Goal: Task Accomplishment & Management: Use online tool/utility

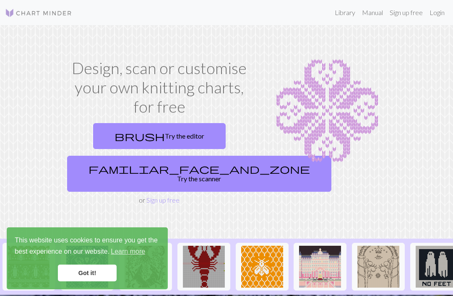
click at [98, 272] on link "Got it!" at bounding box center [87, 273] width 59 height 17
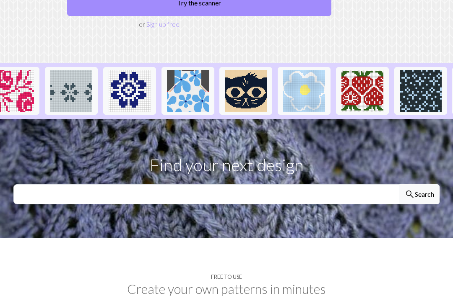
scroll to position [0, 598]
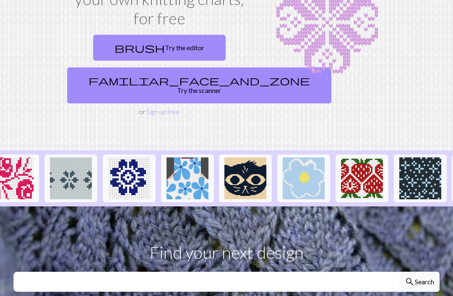
click at [245, 169] on img at bounding box center [245, 179] width 42 height 42
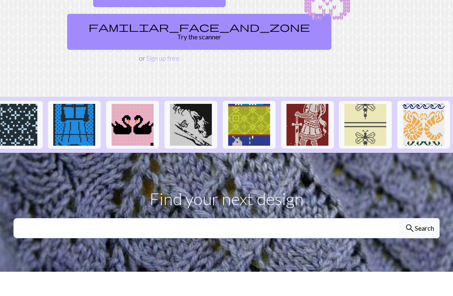
scroll to position [0, 1002]
click at [305, 114] on img at bounding box center [307, 125] width 42 height 42
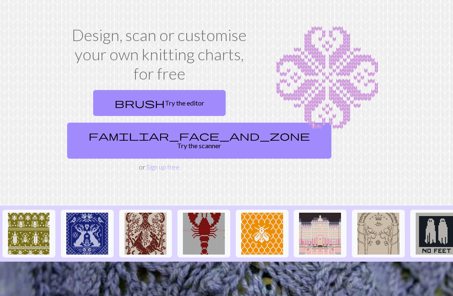
scroll to position [33, 0]
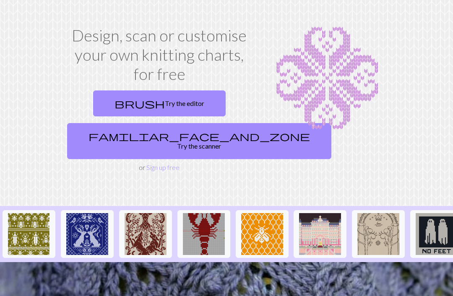
click at [179, 133] on link "familiar_face_and_zone Try the scanner" at bounding box center [199, 141] width 264 height 36
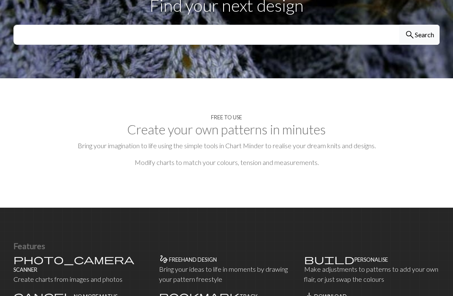
scroll to position [284, 0]
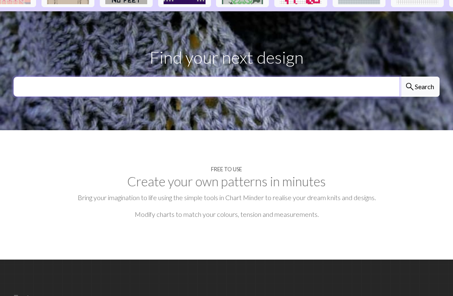
click at [264, 81] on input "text" at bounding box center [206, 87] width 386 height 20
type input "Night in the [PERSON_NAME]"
click at [419, 77] on button "search Search" at bounding box center [419, 87] width 40 height 20
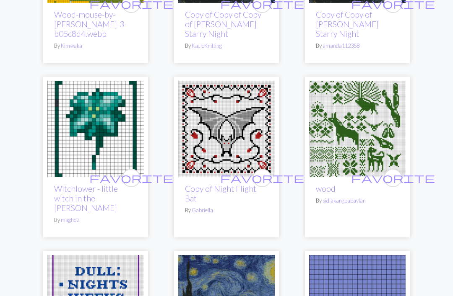
scroll to position [532, 0]
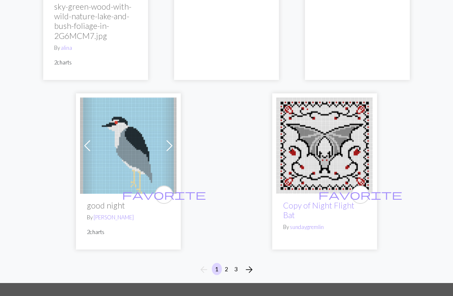
click at [225, 264] on button "2" at bounding box center [226, 270] width 10 height 12
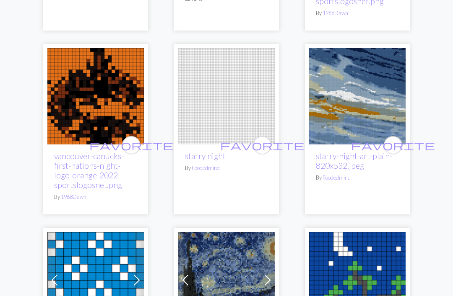
scroll to position [1464, 0]
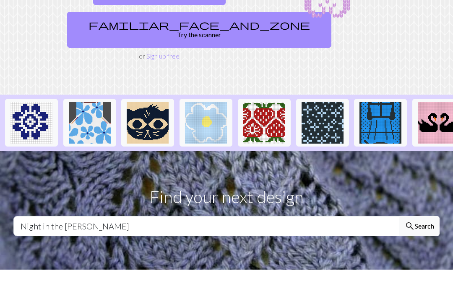
scroll to position [0, 693]
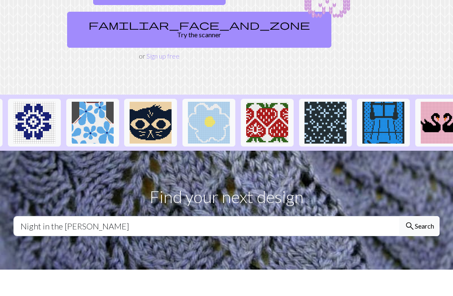
click at [151, 116] on img at bounding box center [150, 123] width 42 height 42
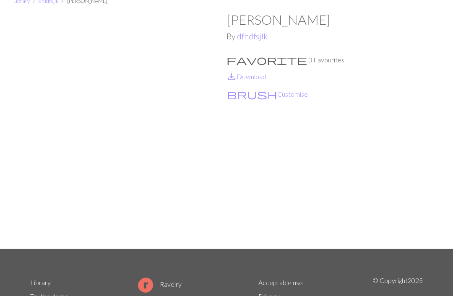
scroll to position [35, 0]
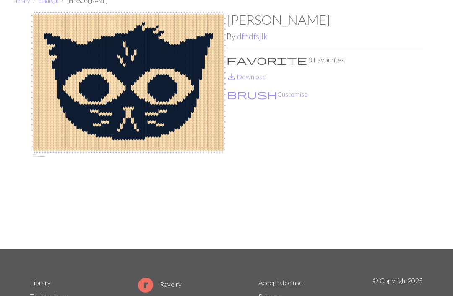
click at [256, 77] on link "save_alt Download" at bounding box center [246, 77] width 40 height 8
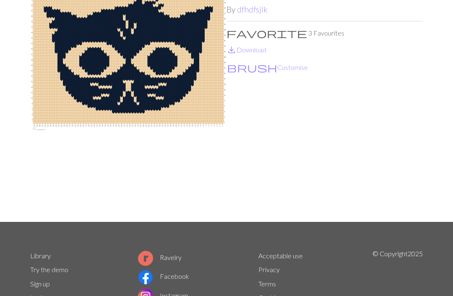
click at [251, 70] on button "brush Customise" at bounding box center [267, 67] width 82 height 11
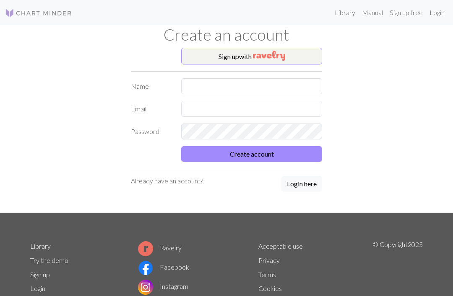
click at [264, 55] on img "button" at bounding box center [269, 56] width 32 height 10
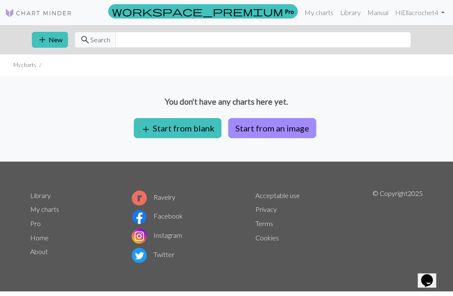
click at [313, 11] on link "My charts" at bounding box center [319, 12] width 36 height 17
click at [281, 13] on link "workspace_premium Pro" at bounding box center [202, 11] width 189 height 14
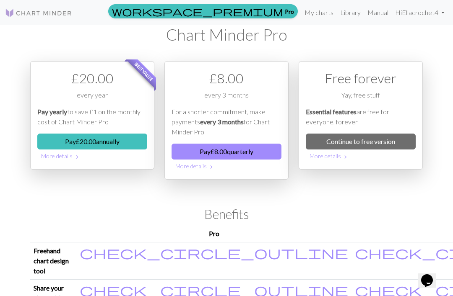
click at [340, 13] on link "Library" at bounding box center [350, 12] width 27 height 17
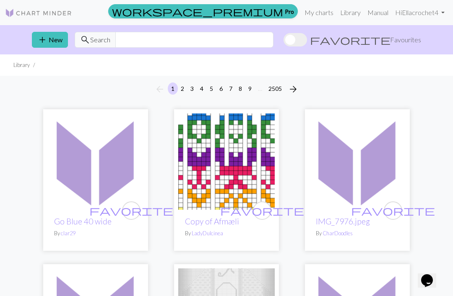
click at [426, 18] on link "Hi Ellacrochet4" at bounding box center [419, 12] width 56 height 17
click at [52, 36] on button "add New" at bounding box center [50, 40] width 36 height 16
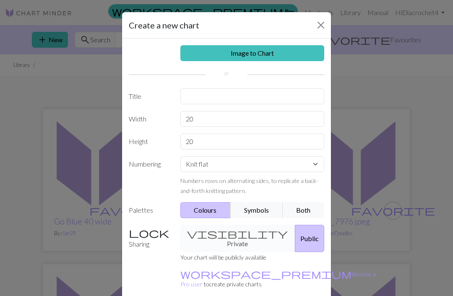
click at [303, 52] on link "Image to Chart" at bounding box center [252, 53] width 144 height 16
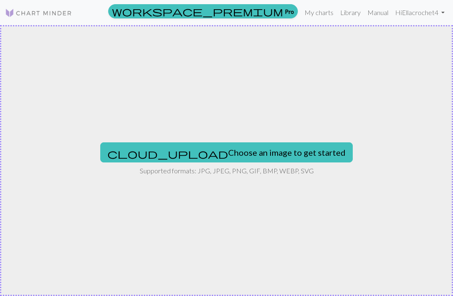
click at [266, 153] on button "cloud_upload Choose an image to get started" at bounding box center [226, 152] width 252 height 20
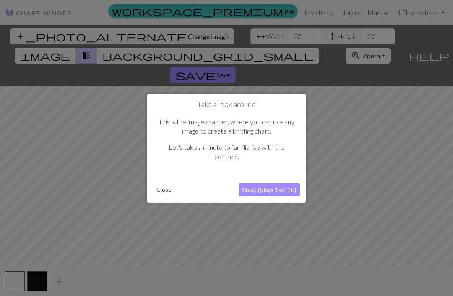
click at [278, 189] on button "Next (Step 1 of 10)" at bounding box center [268, 189] width 61 height 13
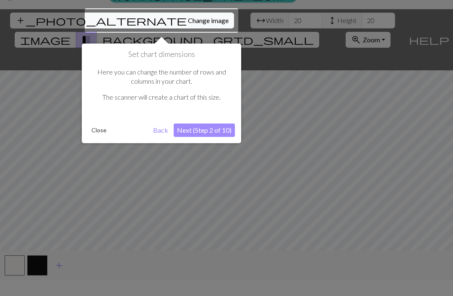
scroll to position [16, 0]
click at [218, 130] on button "Next (Step 2 of 10)" at bounding box center [203, 130] width 61 height 13
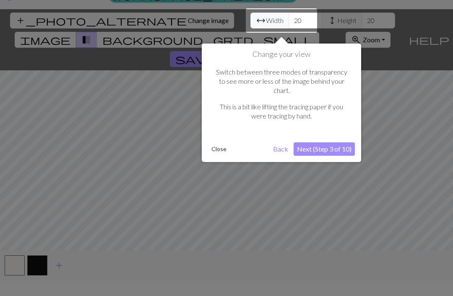
click at [331, 142] on button "Next (Step 3 of 10)" at bounding box center [323, 148] width 61 height 13
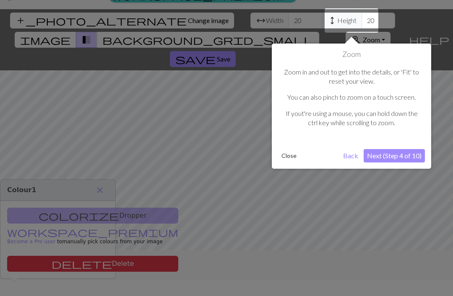
click at [391, 157] on button "Next (Step 4 of 10)" at bounding box center [393, 155] width 61 height 13
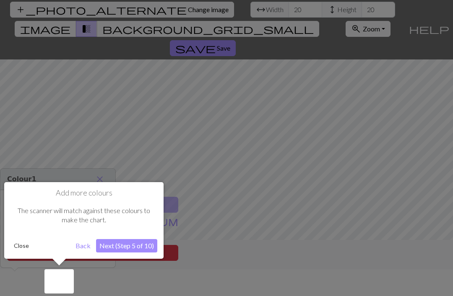
scroll to position [27, 0]
click at [135, 245] on button "Next (Step 5 of 10)" at bounding box center [126, 245] width 61 height 13
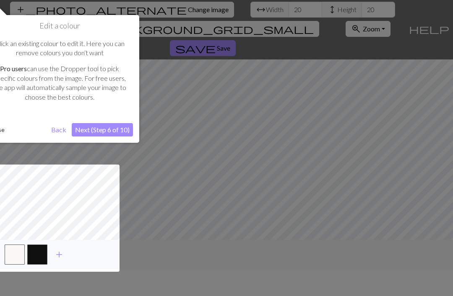
click at [116, 130] on button "Next (Step 6 of 10)" at bounding box center [102, 129] width 61 height 13
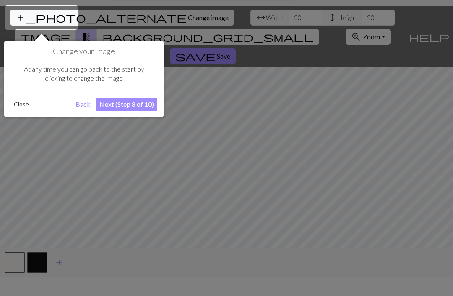
scroll to position [16, 0]
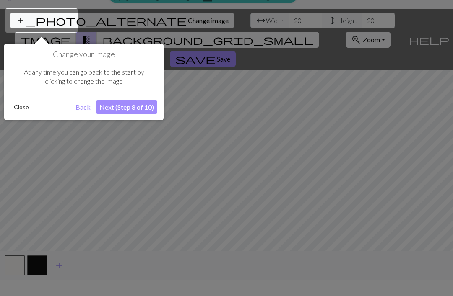
click at [142, 105] on button "Next (Step 8 of 10)" at bounding box center [126, 107] width 61 height 13
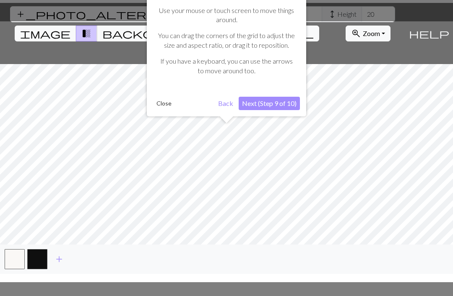
scroll to position [27, 0]
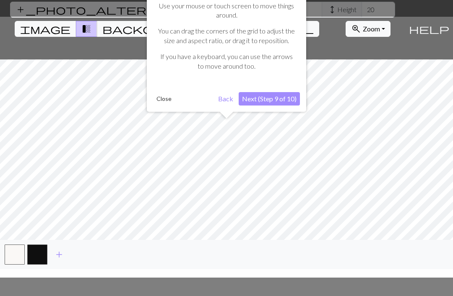
click at [282, 97] on button "Next (Step 9 of 10)" at bounding box center [268, 98] width 61 height 13
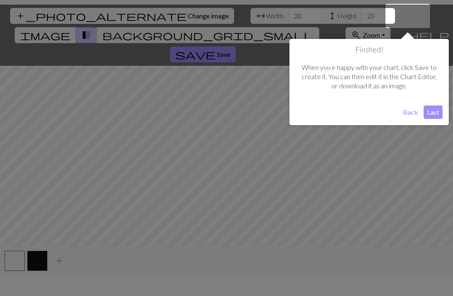
scroll to position [16, 0]
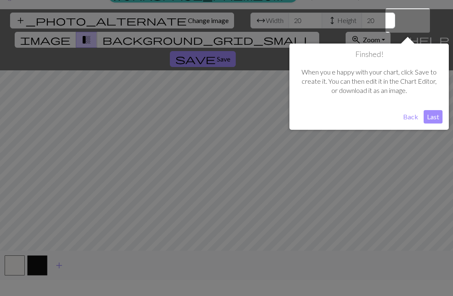
click at [429, 117] on button "Last" at bounding box center [432, 116] width 19 height 13
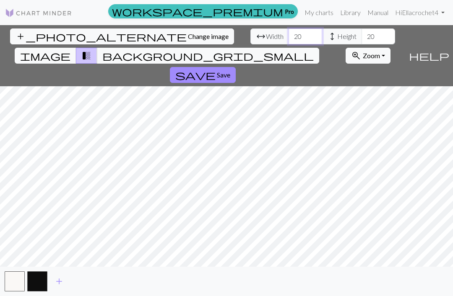
click at [288, 28] on input "20" at bounding box center [305, 36] width 34 height 16
type input "260"
click at [361, 28] on input "20" at bounding box center [378, 36] width 34 height 16
type input "2"
type input "60"
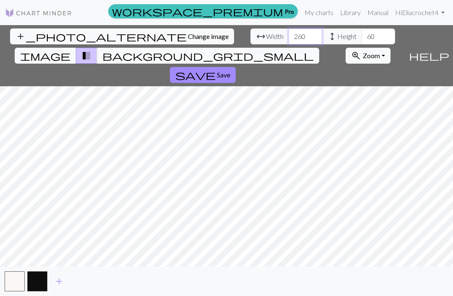
click at [288, 28] on input "260" at bounding box center [305, 36] width 34 height 16
type input "2"
click at [288, 28] on input "60" at bounding box center [305, 36] width 34 height 16
type input "6"
type input "70"
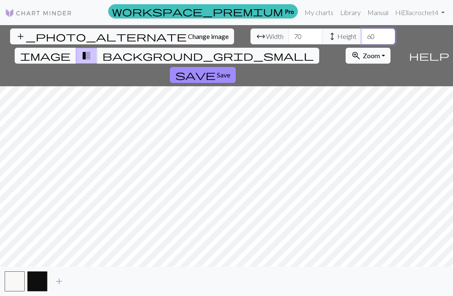
click at [361, 28] on input "60" at bounding box center [378, 36] width 34 height 16
type input "6"
type input "70"
click at [302, 50] on span "background_grid_small" at bounding box center [207, 56] width 211 height 12
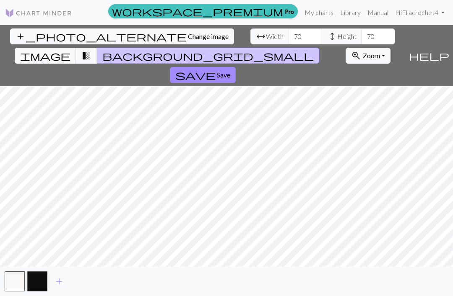
click at [70, 50] on span "image" at bounding box center [45, 56] width 50 height 12
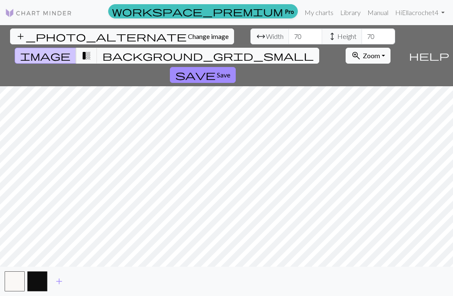
click at [91, 50] on span "transition_fade" at bounding box center [86, 56] width 10 height 12
click at [304, 50] on span "background_grid_small" at bounding box center [207, 56] width 211 height 12
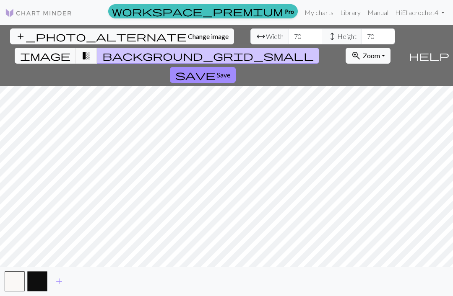
click at [91, 50] on span "transition_fade" at bounding box center [86, 56] width 10 height 12
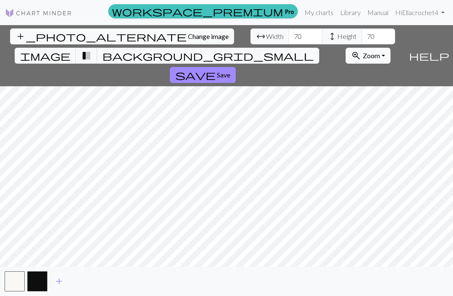
click at [91, 50] on span "transition_fade" at bounding box center [86, 56] width 10 height 12
click at [288, 28] on input "70" at bounding box center [305, 36] width 34 height 16
type input "7"
type input "80"
click at [361, 28] on input "70" at bounding box center [378, 36] width 34 height 16
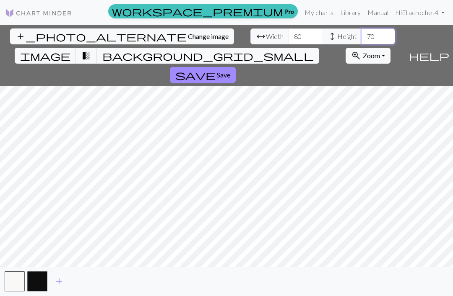
type input "7"
type input "80"
click at [288, 28] on input "80" at bounding box center [305, 36] width 34 height 16
type input "8"
click at [188, 32] on span "Change image" at bounding box center [208, 36] width 41 height 8
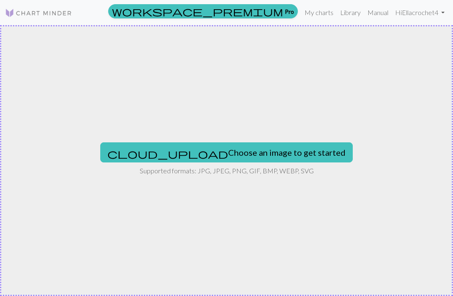
scroll to position [0, 0]
click at [194, 152] on button "cloud_upload Choose an image to get started" at bounding box center [226, 152] width 252 height 20
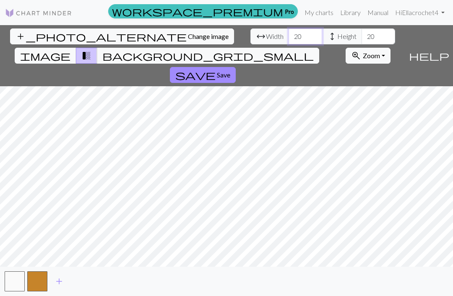
click at [288, 35] on input "20" at bounding box center [305, 36] width 34 height 16
type input "2"
type input "100"
click at [361, 34] on input "20" at bounding box center [378, 36] width 34 height 16
type input "2"
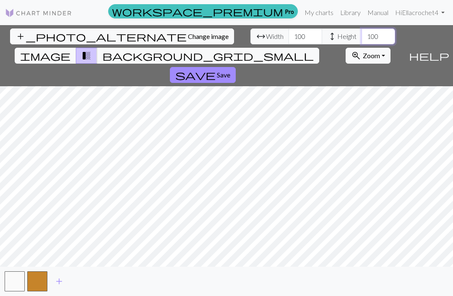
type input "100"
click at [303, 50] on span "background_grid_small" at bounding box center [207, 56] width 211 height 12
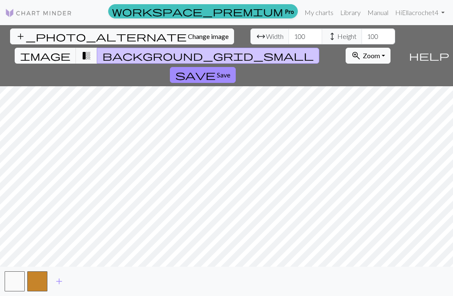
click at [91, 50] on span "transition_fade" at bounding box center [86, 56] width 10 height 12
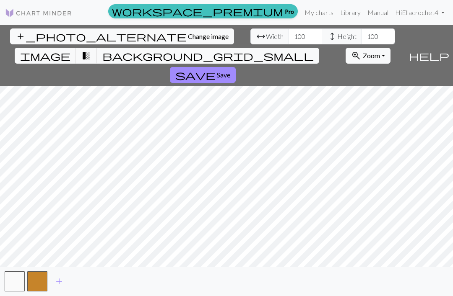
click at [441, 50] on span "help" at bounding box center [429, 56] width 40 height 12
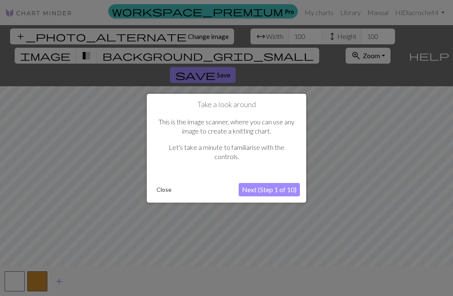
click at [376, 107] on div at bounding box center [226, 161] width 453 height 323
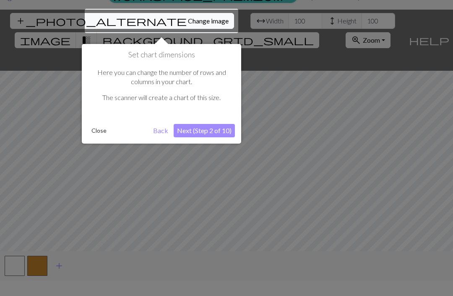
scroll to position [16, 0]
click at [381, 103] on div at bounding box center [226, 145] width 453 height 323
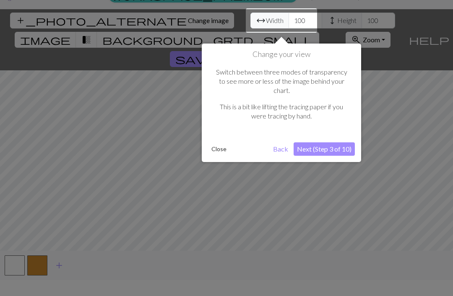
click at [394, 92] on div at bounding box center [226, 145] width 453 height 323
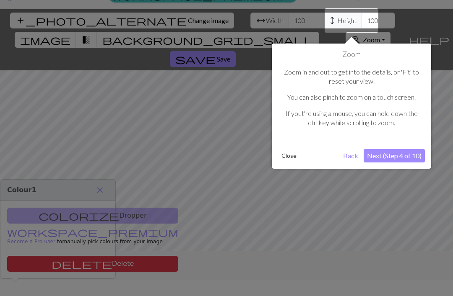
click at [349, 153] on button "Back" at bounding box center [350, 155] width 22 height 13
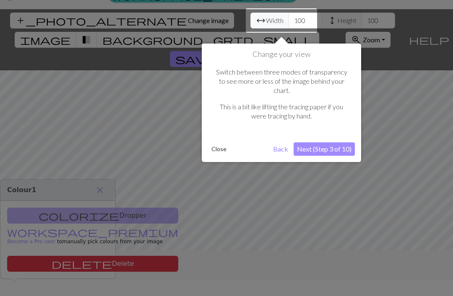
click at [279, 142] on button "Back" at bounding box center [280, 148] width 22 height 13
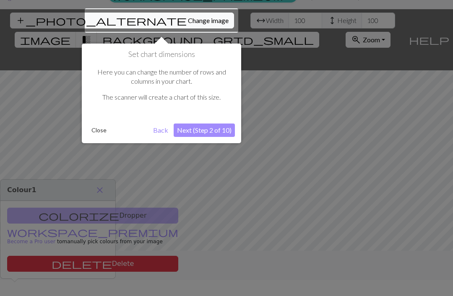
click at [161, 131] on button "Back" at bounding box center [161, 130] width 22 height 13
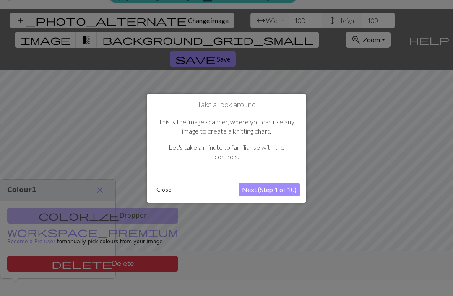
click at [168, 189] on button "Close" at bounding box center [164, 190] width 22 height 13
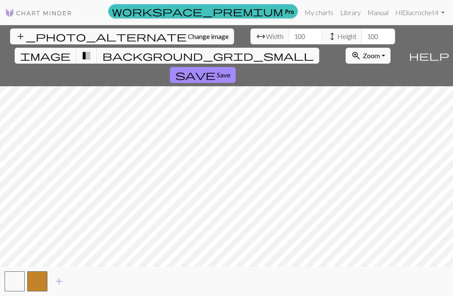
click at [59, 287] on span "add" at bounding box center [59, 282] width 10 height 12
click at [60, 290] on button "button" at bounding box center [60, 282] width 20 height 20
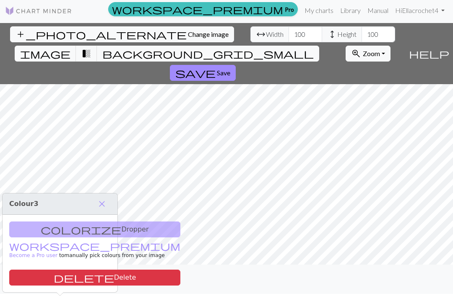
click at [85, 285] on span "add" at bounding box center [82, 280] width 10 height 12
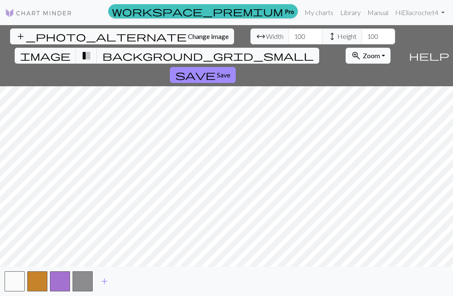
click at [106, 287] on span "add" at bounding box center [104, 282] width 10 height 12
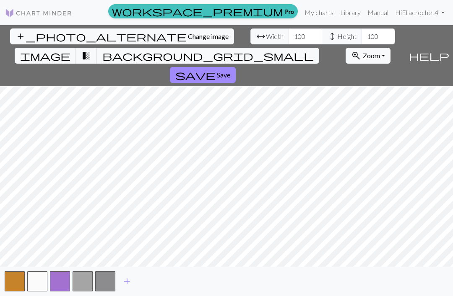
click at [123, 287] on span "add" at bounding box center [127, 282] width 10 height 12
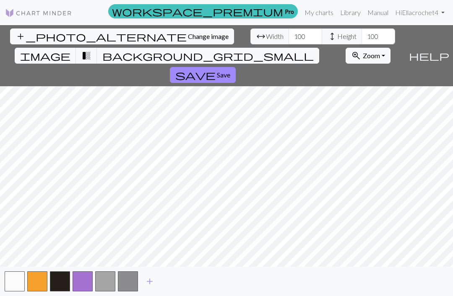
click at [144, 290] on button "add" at bounding box center [149, 282] width 21 height 16
click at [162, 290] on button "add" at bounding box center [172, 282] width 21 height 16
click at [162, 293] on div "add" at bounding box center [226, 281] width 453 height 29
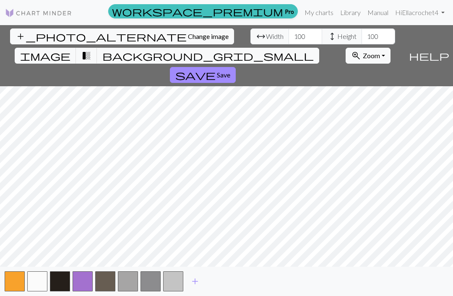
scroll to position [27, 0]
click at [191, 287] on span "add" at bounding box center [195, 282] width 10 height 12
click at [191, 287] on button "button" at bounding box center [196, 282] width 20 height 20
click at [196, 280] on button "button" at bounding box center [196, 282] width 20 height 20
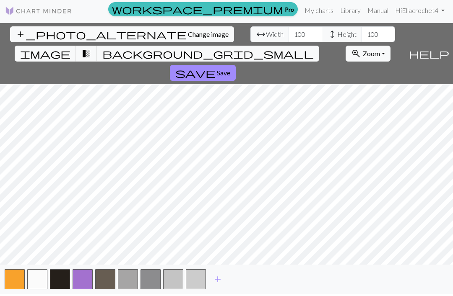
click at [196, 280] on button "button" at bounding box center [196, 279] width 20 height 20
click at [198, 282] on button "button" at bounding box center [196, 279] width 20 height 20
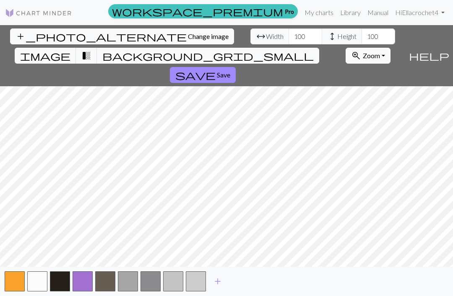
click at [215, 281] on span "add" at bounding box center [217, 282] width 10 height 12
click at [215, 281] on button "button" at bounding box center [218, 282] width 20 height 20
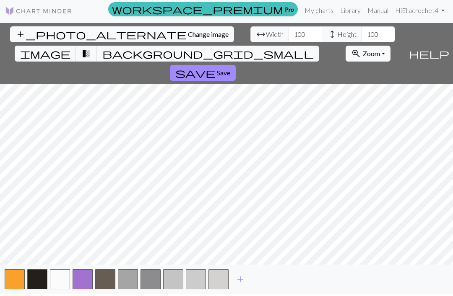
click at [224, 282] on button "button" at bounding box center [218, 279] width 20 height 20
click at [223, 281] on button "button" at bounding box center [218, 279] width 20 height 20
click at [230, 279] on button "add" at bounding box center [240, 280] width 21 height 16
click at [230, 279] on div "add" at bounding box center [226, 279] width 453 height 29
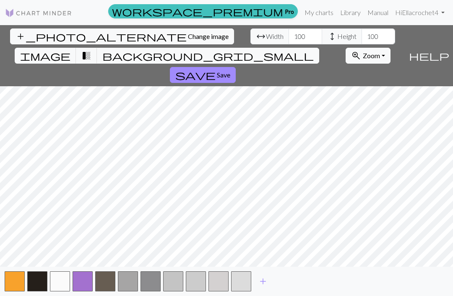
click at [243, 282] on button "button" at bounding box center [241, 282] width 20 height 20
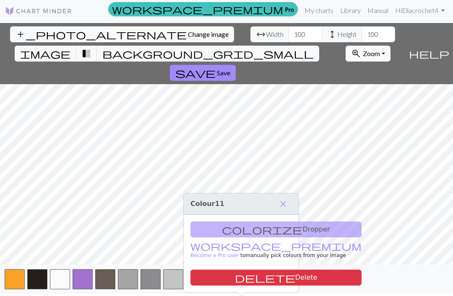
click at [242, 282] on button "button" at bounding box center [241, 279] width 20 height 20
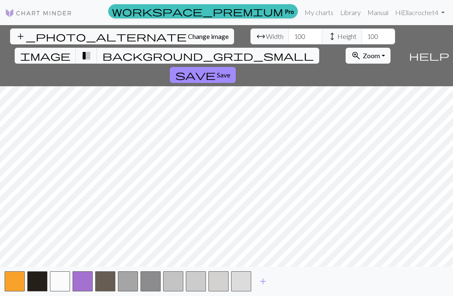
click at [265, 281] on span "add" at bounding box center [263, 282] width 10 height 12
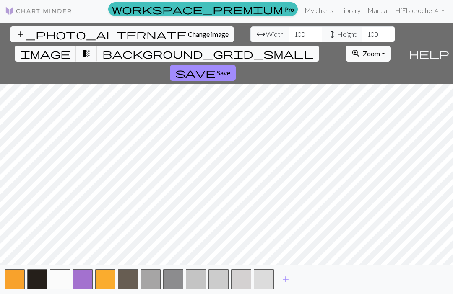
click at [265, 282] on button "button" at bounding box center [264, 279] width 20 height 20
